Goal: Check status

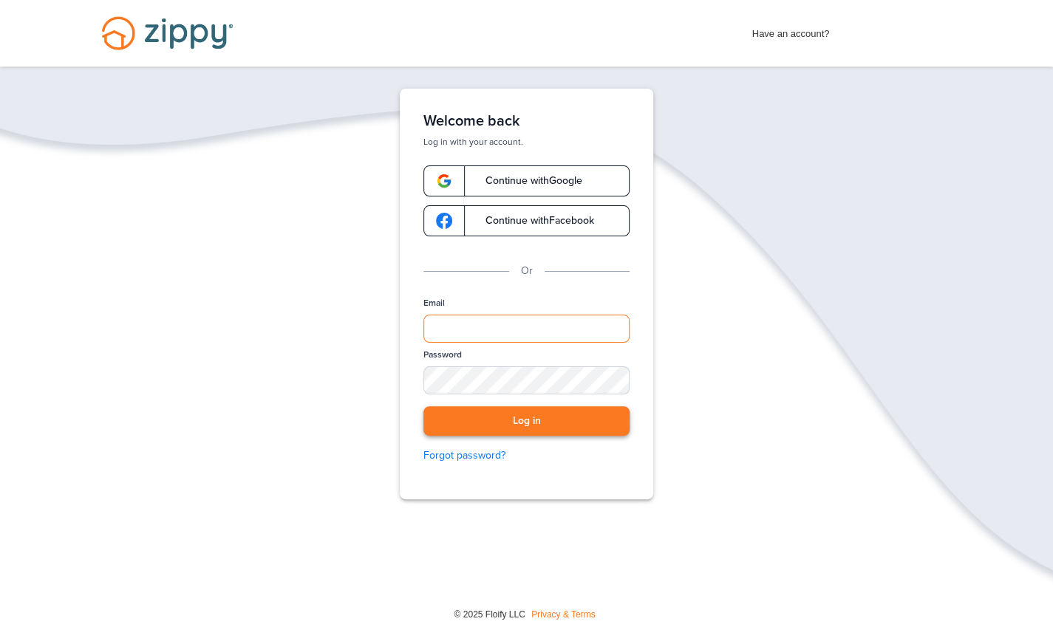
type input "**********"
click at [515, 432] on button "Log in" at bounding box center [526, 421] width 206 height 30
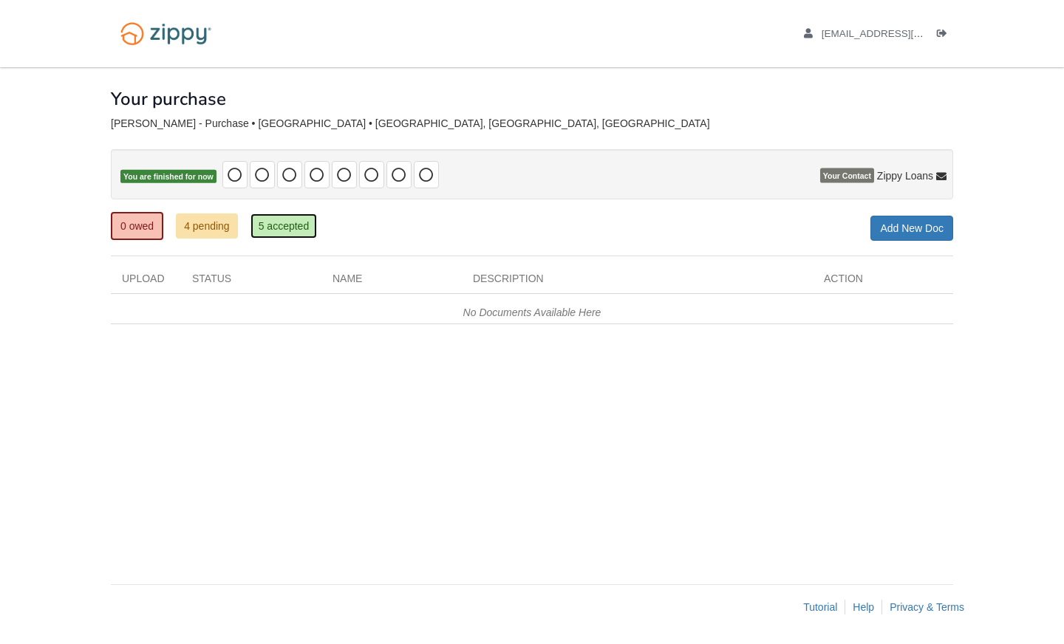
click at [279, 216] on link "5 accepted" at bounding box center [283, 225] width 67 height 25
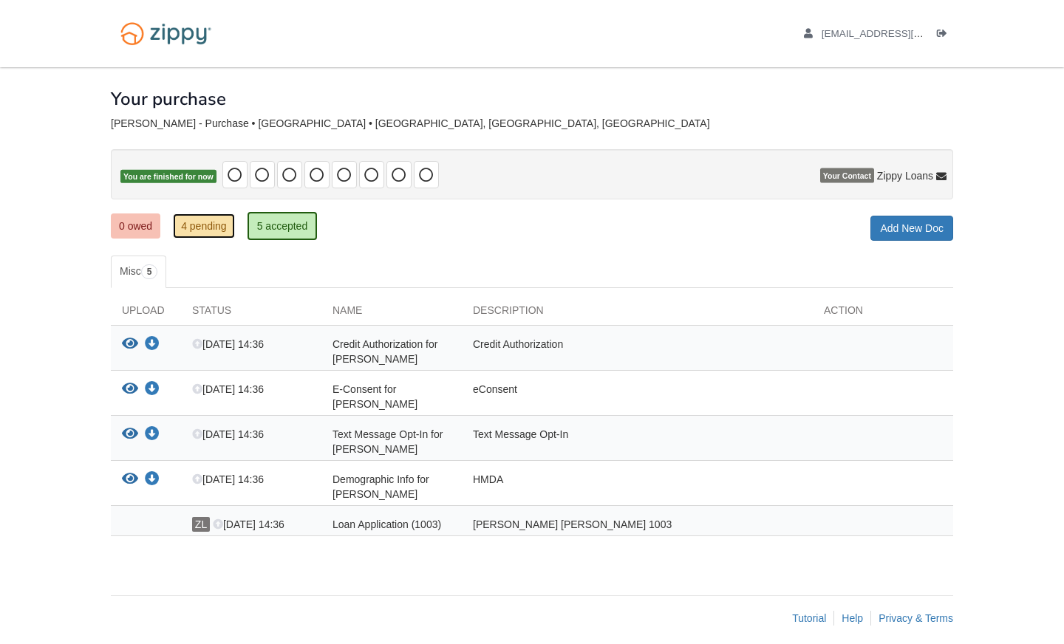
click at [222, 224] on link "4 pending" at bounding box center [204, 225] width 62 height 25
